Goal: Task Accomplishment & Management: Manage account settings

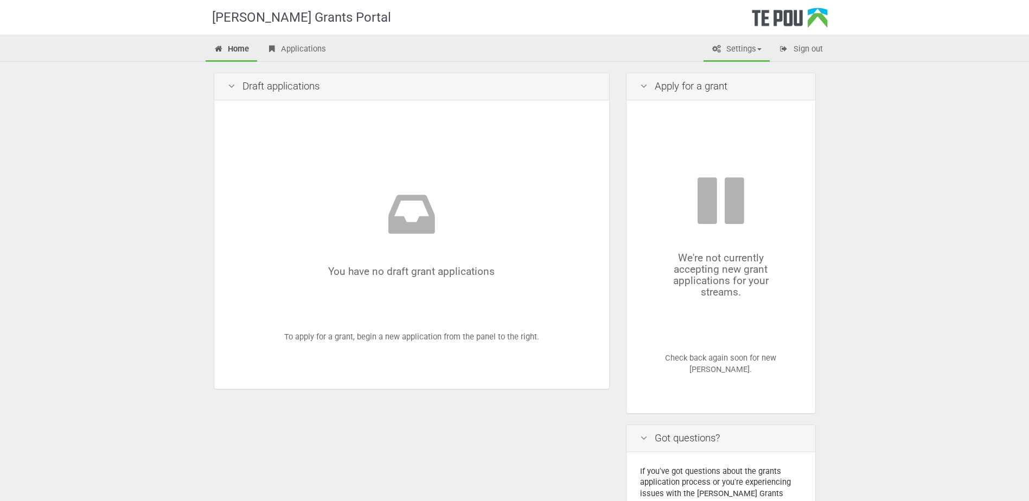
click at [752, 52] on link "Settings" at bounding box center [737, 50] width 66 height 24
click at [738, 68] on link "Profile" at bounding box center [728, 73] width 86 height 16
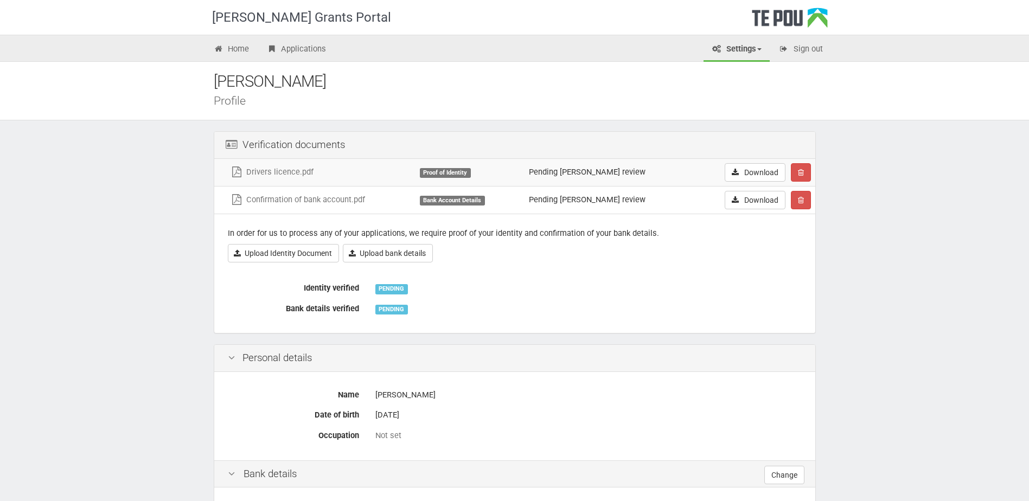
click at [757, 57] on link "Settings" at bounding box center [737, 50] width 66 height 24
click at [752, 87] on link "My account" at bounding box center [728, 88] width 86 height 16
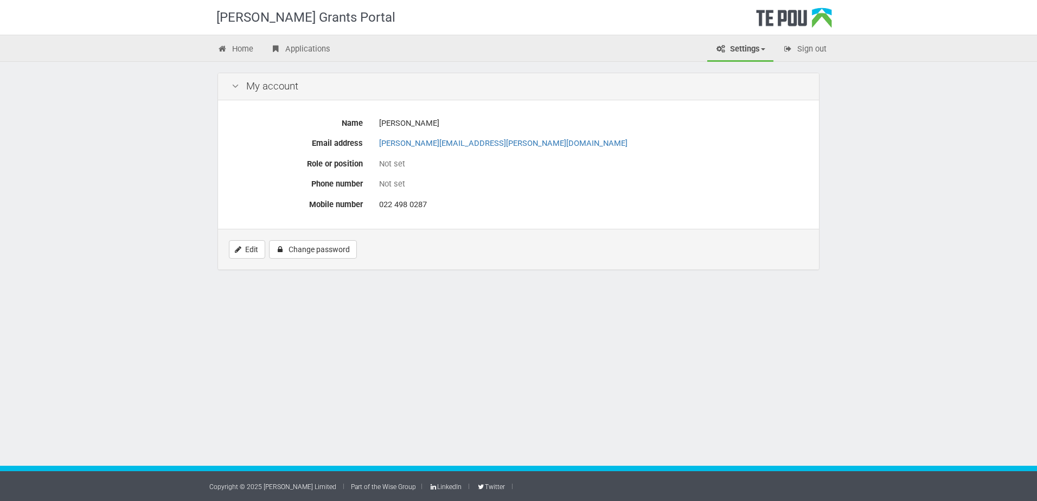
click at [746, 54] on link "Settings" at bounding box center [740, 50] width 66 height 24
click at [743, 72] on link "Profile" at bounding box center [731, 73] width 86 height 16
